Goal: Navigation & Orientation: Find specific page/section

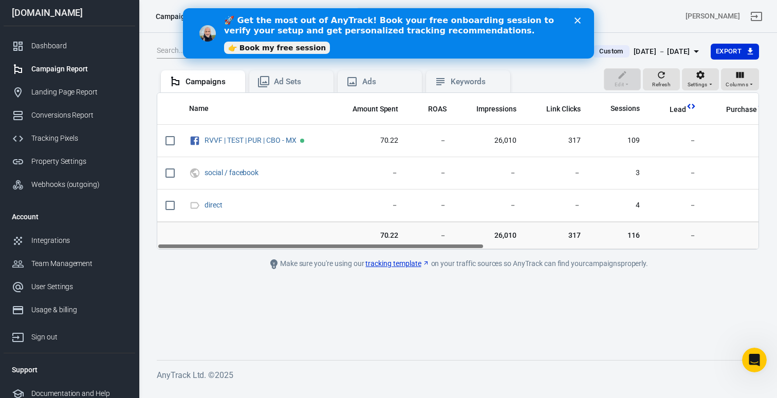
click at [291, 49] on link "👉 Book my free session" at bounding box center [277, 48] width 106 height 12
click at [84, 49] on div "Dashboard" at bounding box center [79, 46] width 96 height 11
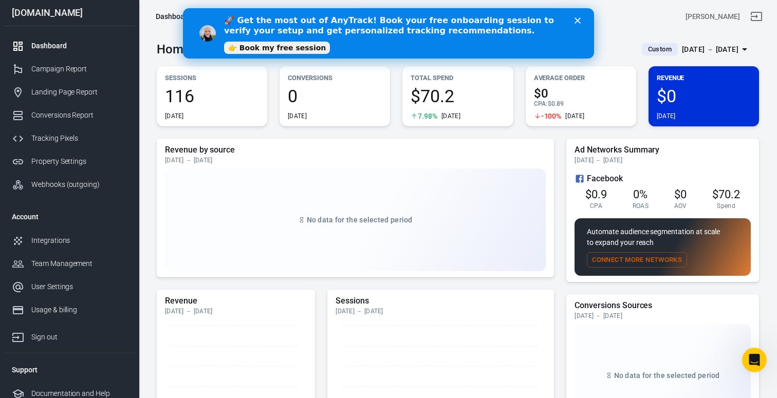
click at [582, 22] on div "Close" at bounding box center [579, 20] width 10 height 6
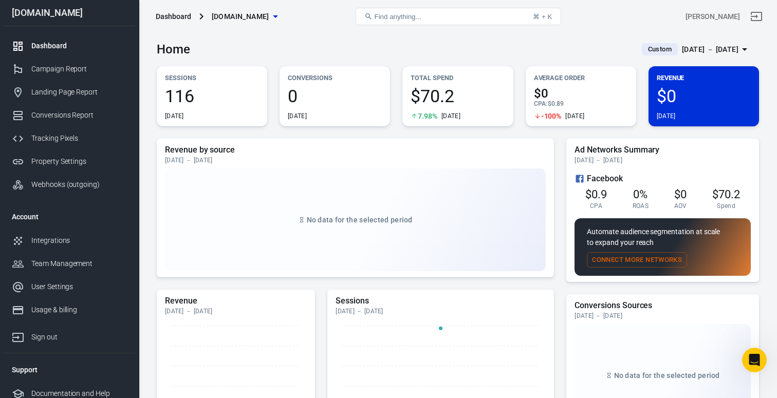
click at [719, 51] on div "[DATE] － [DATE]" at bounding box center [710, 49] width 56 height 13
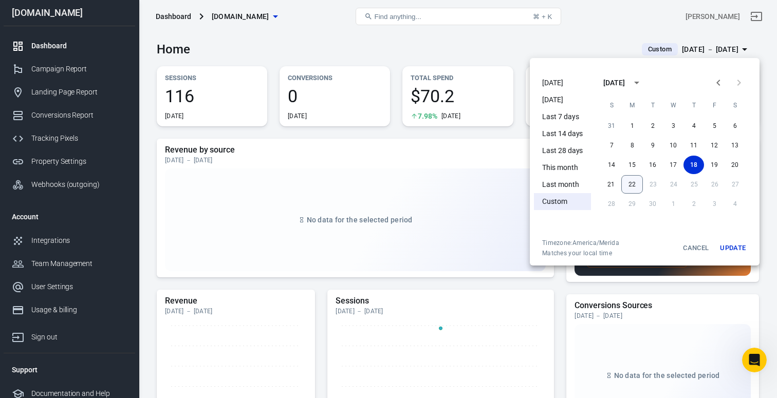
click at [634, 184] on button "22" at bounding box center [632, 184] width 22 height 18
click at [739, 245] on button "Update" at bounding box center [732, 248] width 33 height 18
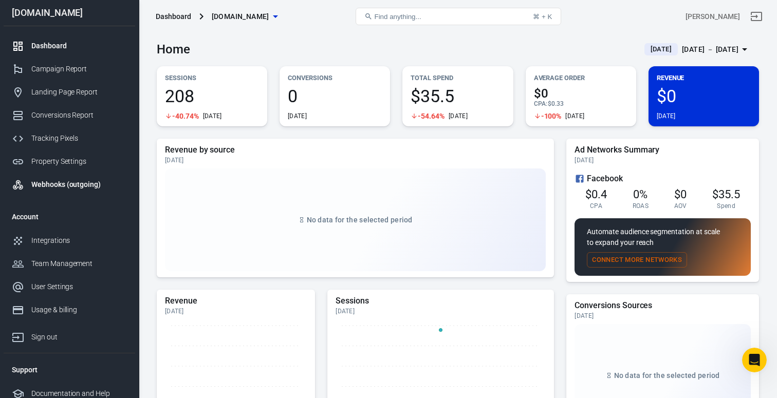
click at [58, 179] on div "Webhooks (outgoing)" at bounding box center [79, 184] width 96 height 11
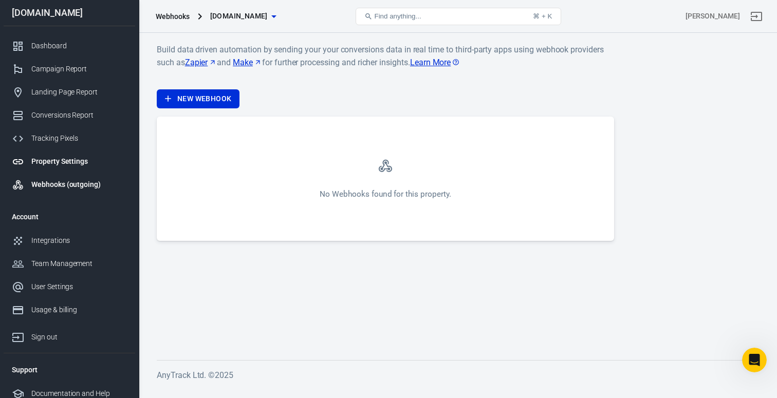
click at [63, 165] on div "Property Settings" at bounding box center [79, 161] width 96 height 11
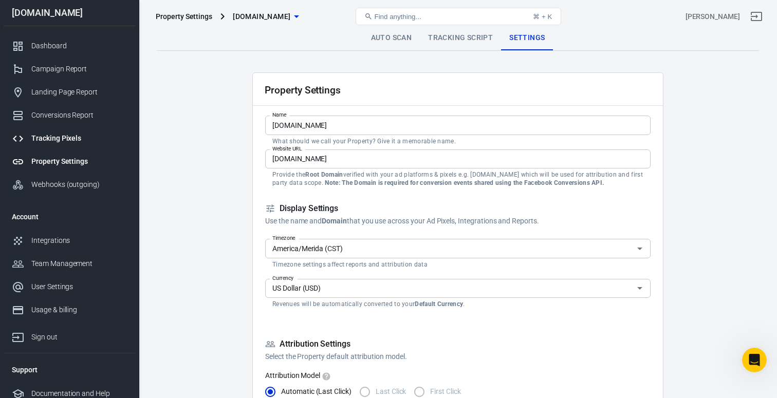
click at [66, 134] on div "Tracking Pixels" at bounding box center [79, 138] width 96 height 11
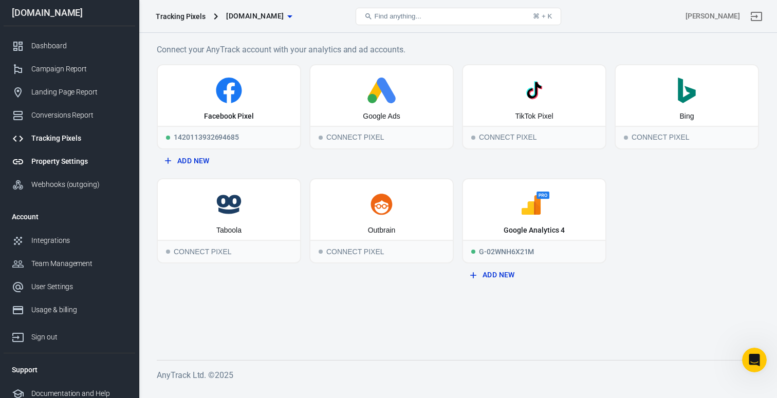
click at [63, 160] on div "Property Settings" at bounding box center [79, 161] width 96 height 11
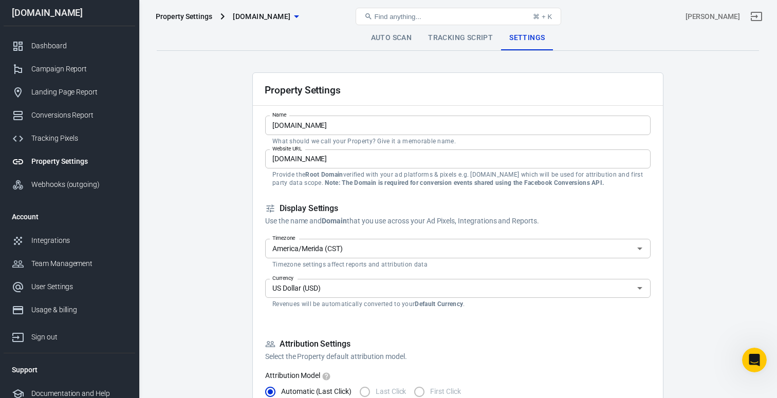
click at [446, 41] on link "Tracking Script" at bounding box center [460, 38] width 81 height 25
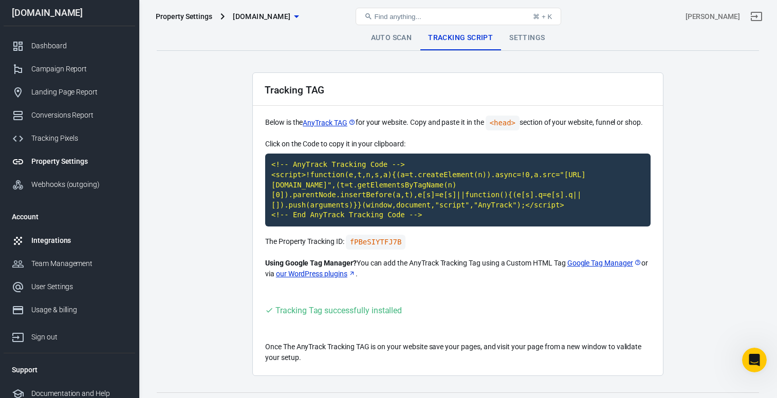
click at [54, 236] on div "Integrations" at bounding box center [79, 240] width 96 height 11
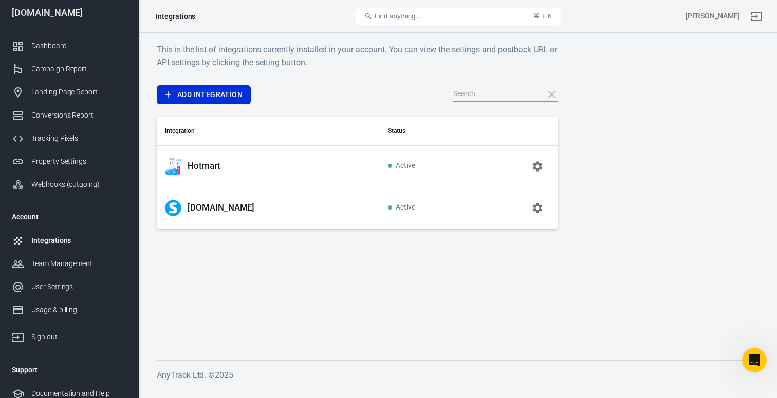
click at [247, 170] on div "Hotmart" at bounding box center [268, 166] width 206 height 16
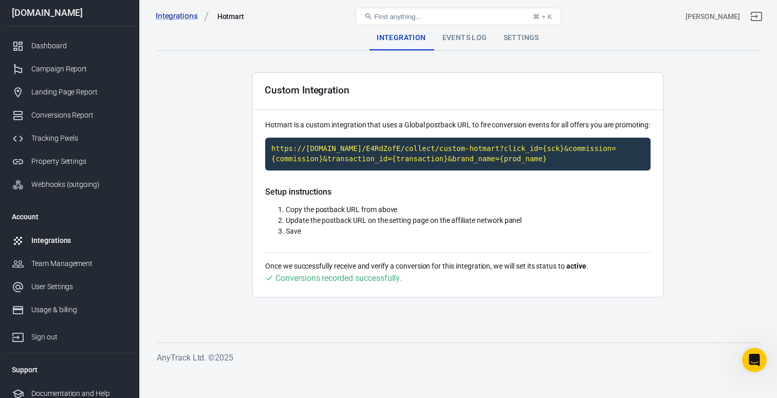
click at [482, 38] on div "Events Log" at bounding box center [464, 38] width 61 height 25
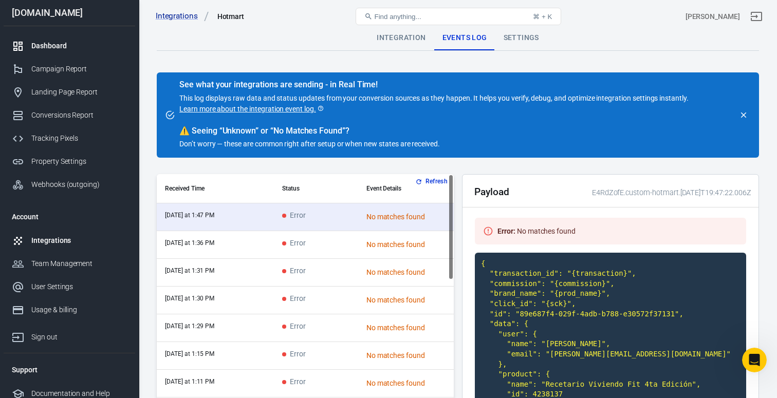
click at [68, 49] on div "Dashboard" at bounding box center [79, 46] width 96 height 11
